Goal: Transaction & Acquisition: Purchase product/service

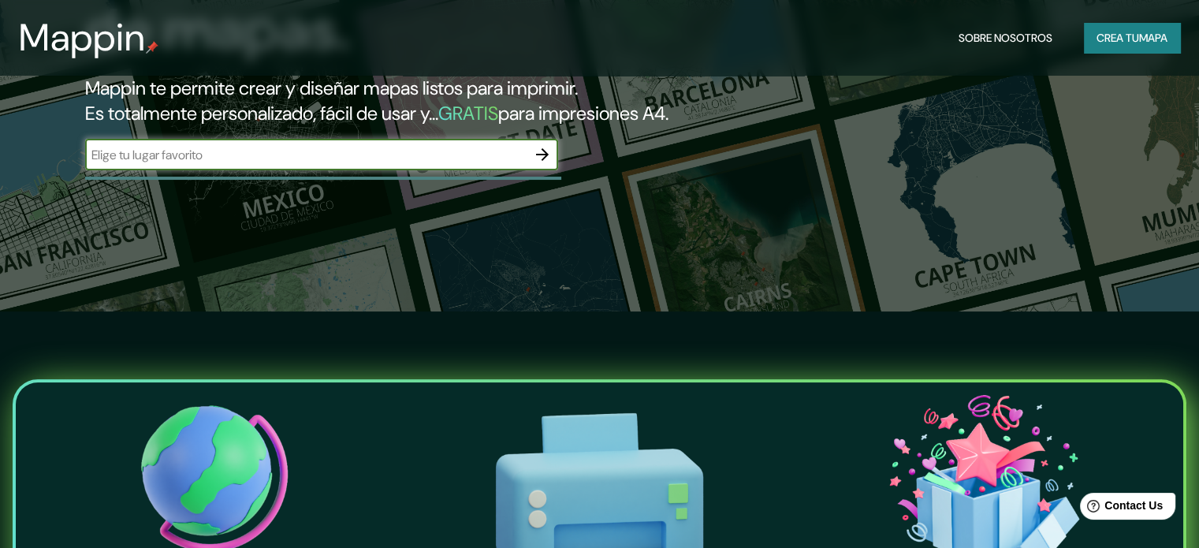
click at [1157, 34] on font "mapa" at bounding box center [1153, 38] width 28 height 14
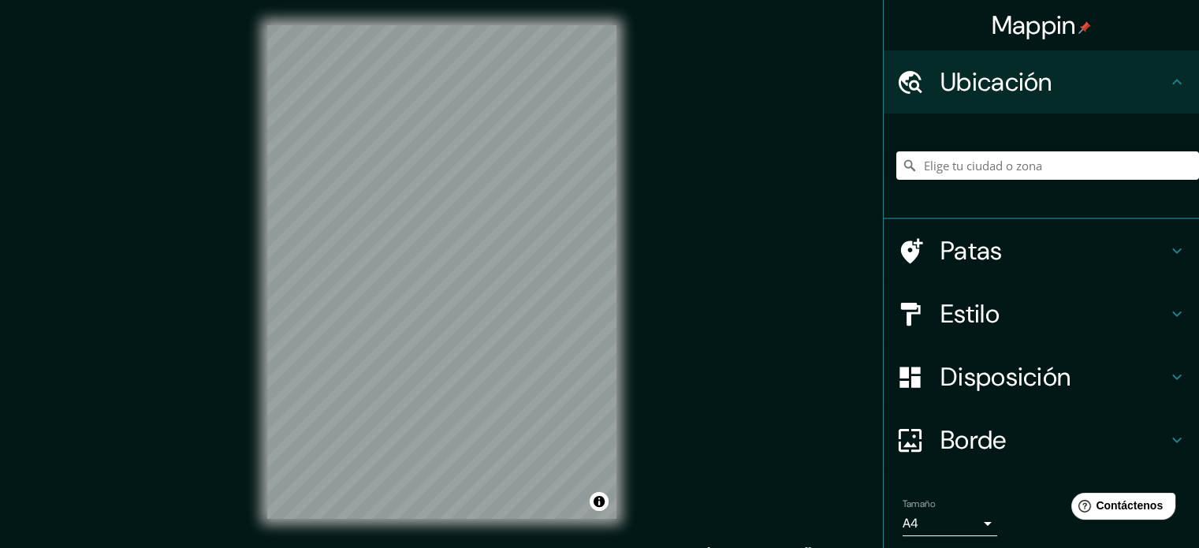
click at [621, 53] on div "© Mapbox © OpenStreetMap Improve this map" at bounding box center [442, 272] width 400 height 544
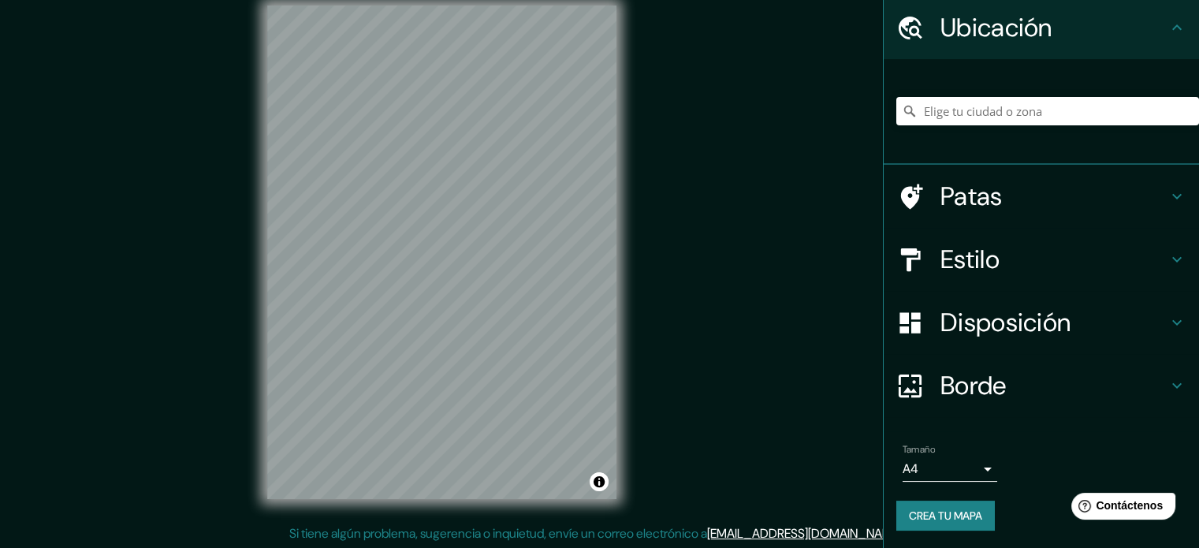
scroll to position [20, 0]
click at [961, 512] on font "Crea tu mapa" at bounding box center [945, 515] width 73 height 14
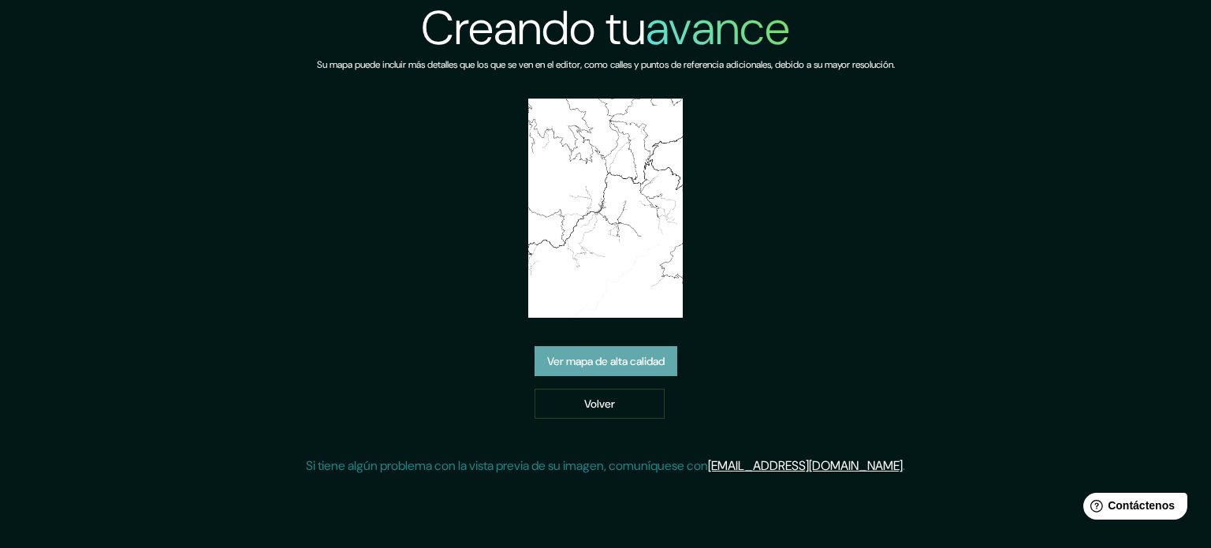
click at [609, 352] on font "Ver mapa de alta calidad" at bounding box center [605, 361] width 117 height 20
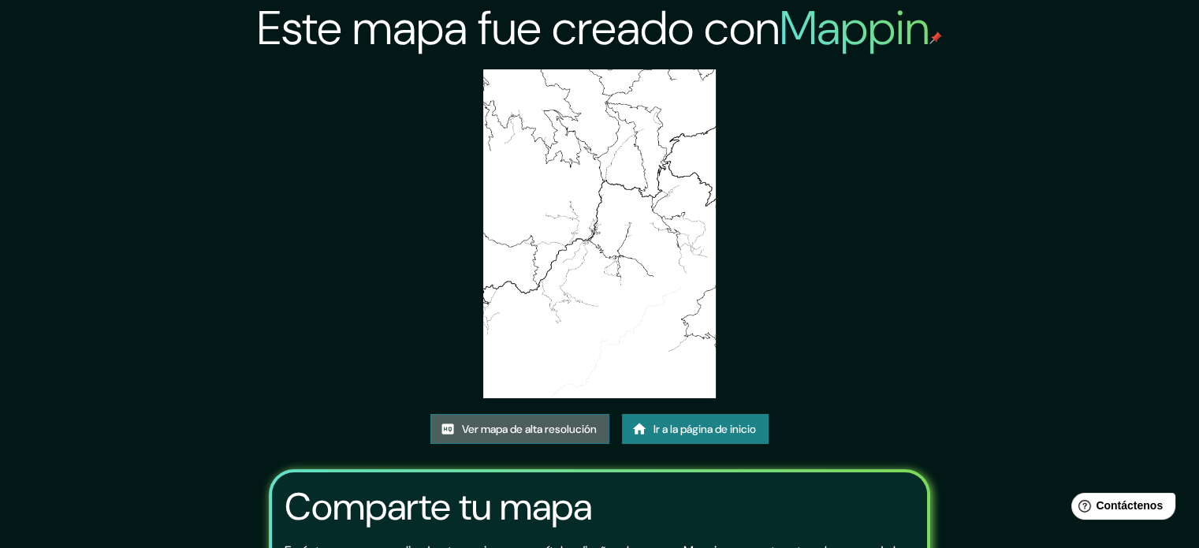
click at [533, 431] on font "Ver mapa de alta resolución" at bounding box center [529, 429] width 135 height 14
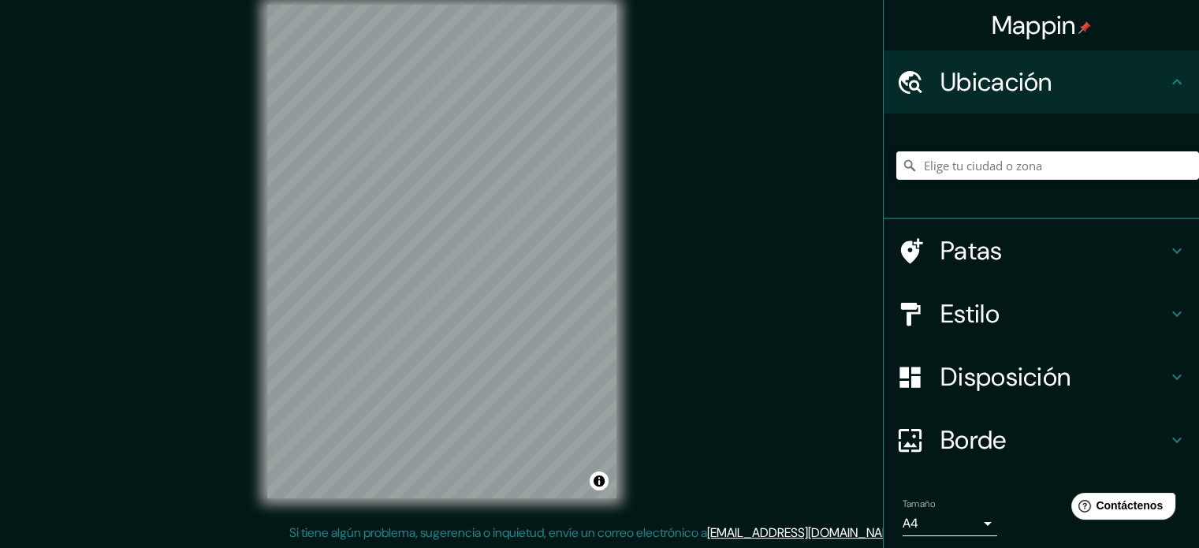
drag, startPoint x: 240, startPoint y: 223, endPoint x: 255, endPoint y: 225, distance: 15.8
click at [255, 225] on div "Mappin Ubicación Patas Estilo Disposición Borde Elige un borde. Consejo : puede…" at bounding box center [599, 264] width 1199 height 569
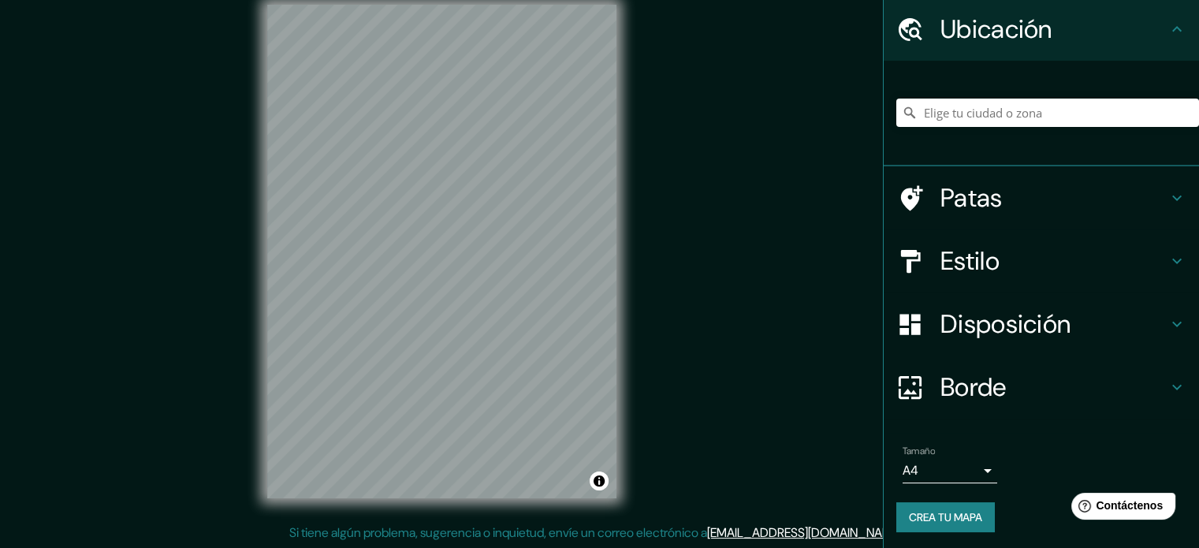
scroll to position [54, 0]
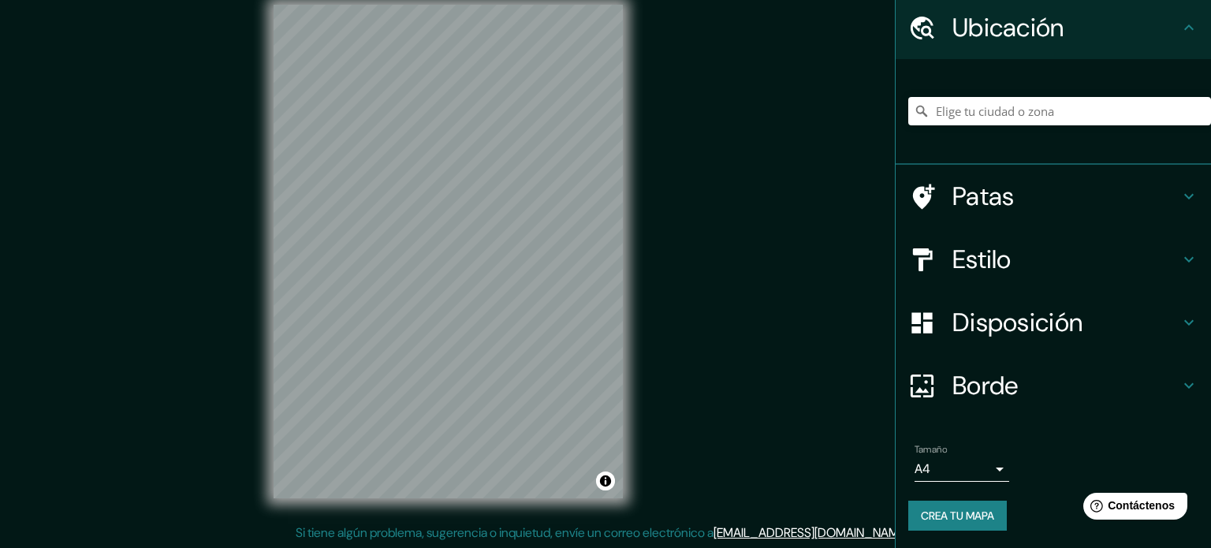
click at [980, 466] on body "Mappin Ubicación Patas Estilo Disposición Borde Elige un borde. Consejo : puede…" at bounding box center [605, 254] width 1211 height 548
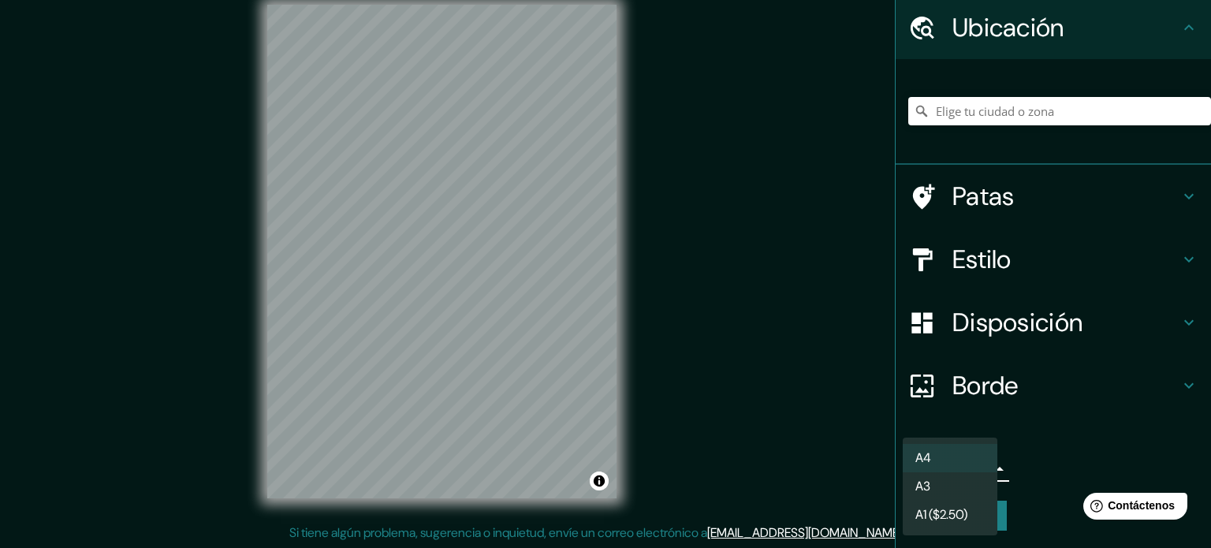
click at [968, 495] on li "A3" at bounding box center [950, 486] width 95 height 28
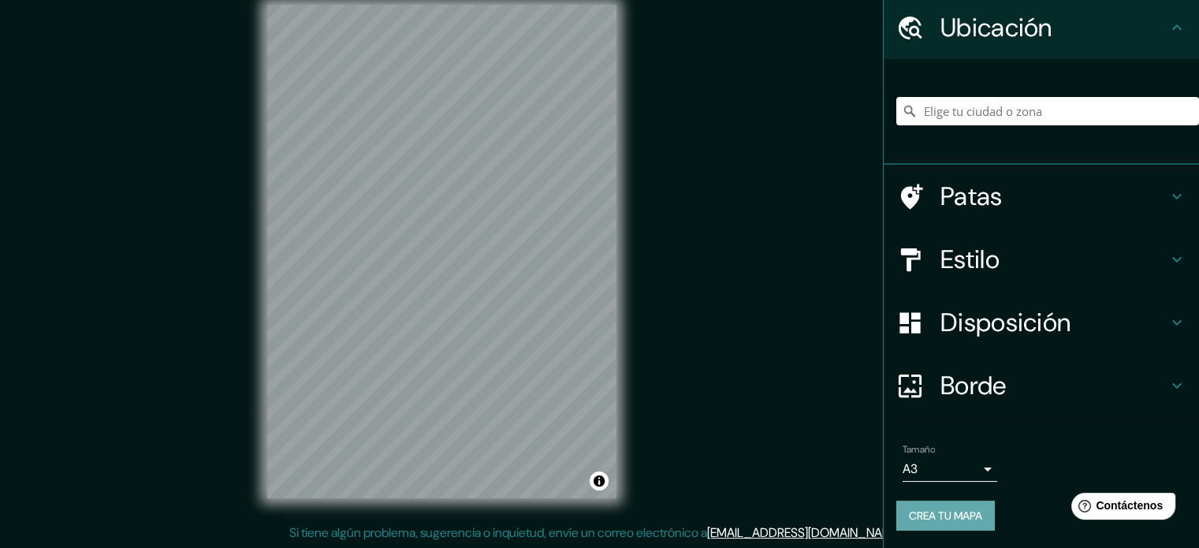
click at [963, 510] on font "Crea tu mapa" at bounding box center [945, 515] width 73 height 14
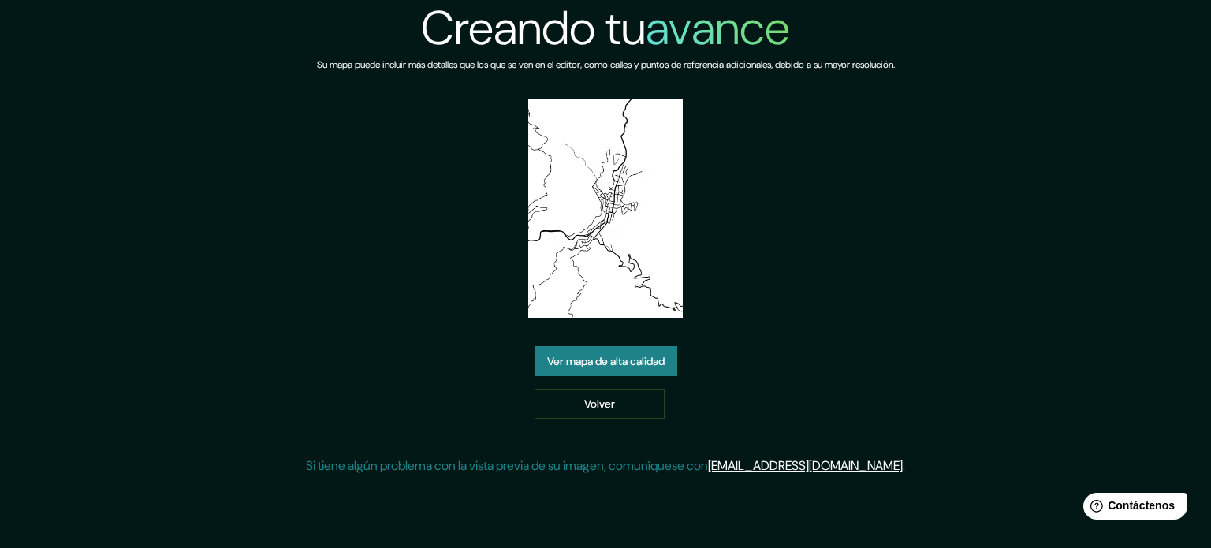
click at [593, 375] on div "Ver mapa de alta calidad Volver" at bounding box center [606, 382] width 143 height 73
click at [593, 363] on font "Ver mapa de alta calidad" at bounding box center [605, 361] width 117 height 14
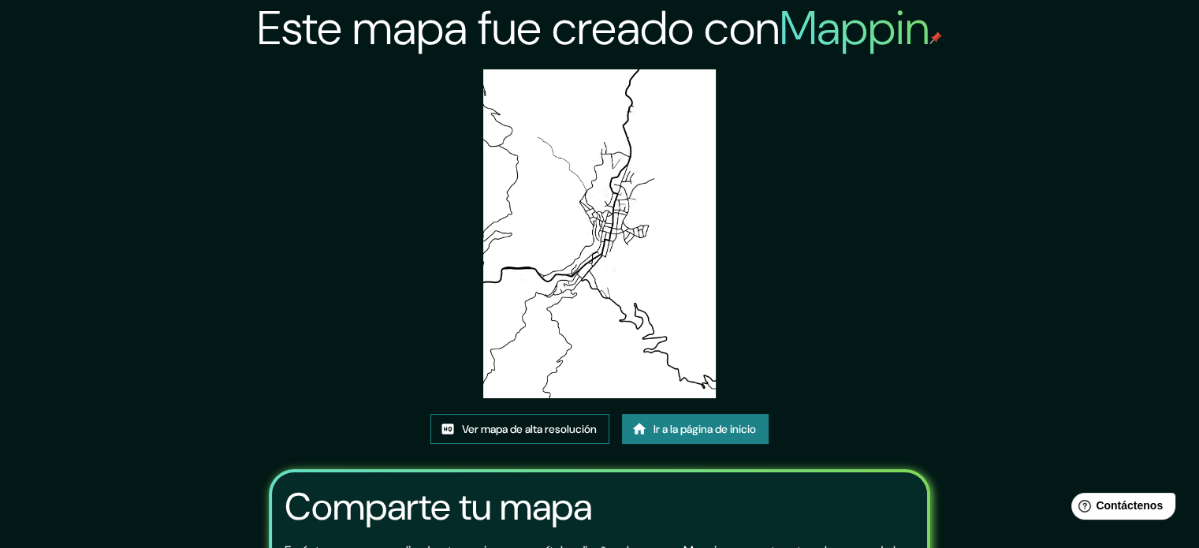
click at [516, 434] on font "Ver mapa de alta resolución" at bounding box center [529, 429] width 135 height 14
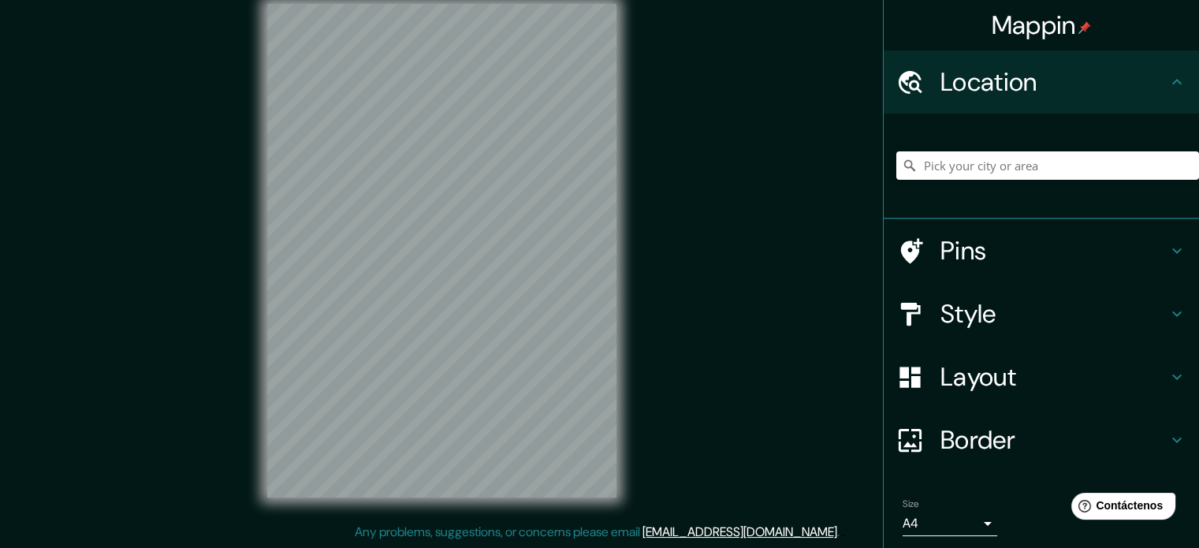
scroll to position [20, 0]
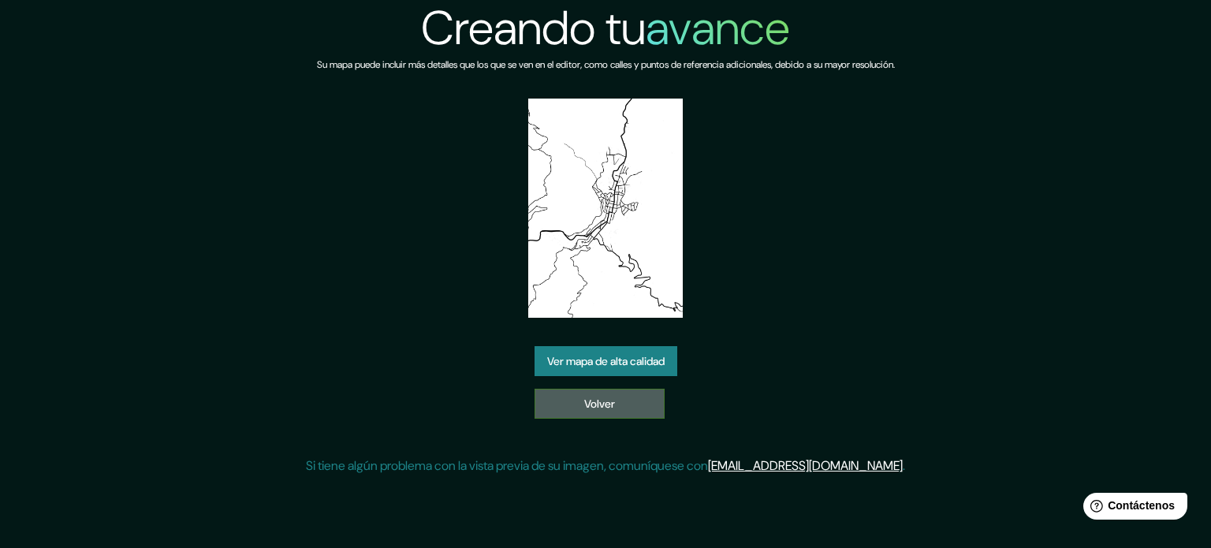
click at [646, 393] on link "Volver" at bounding box center [600, 404] width 130 height 30
